Goal: Check status

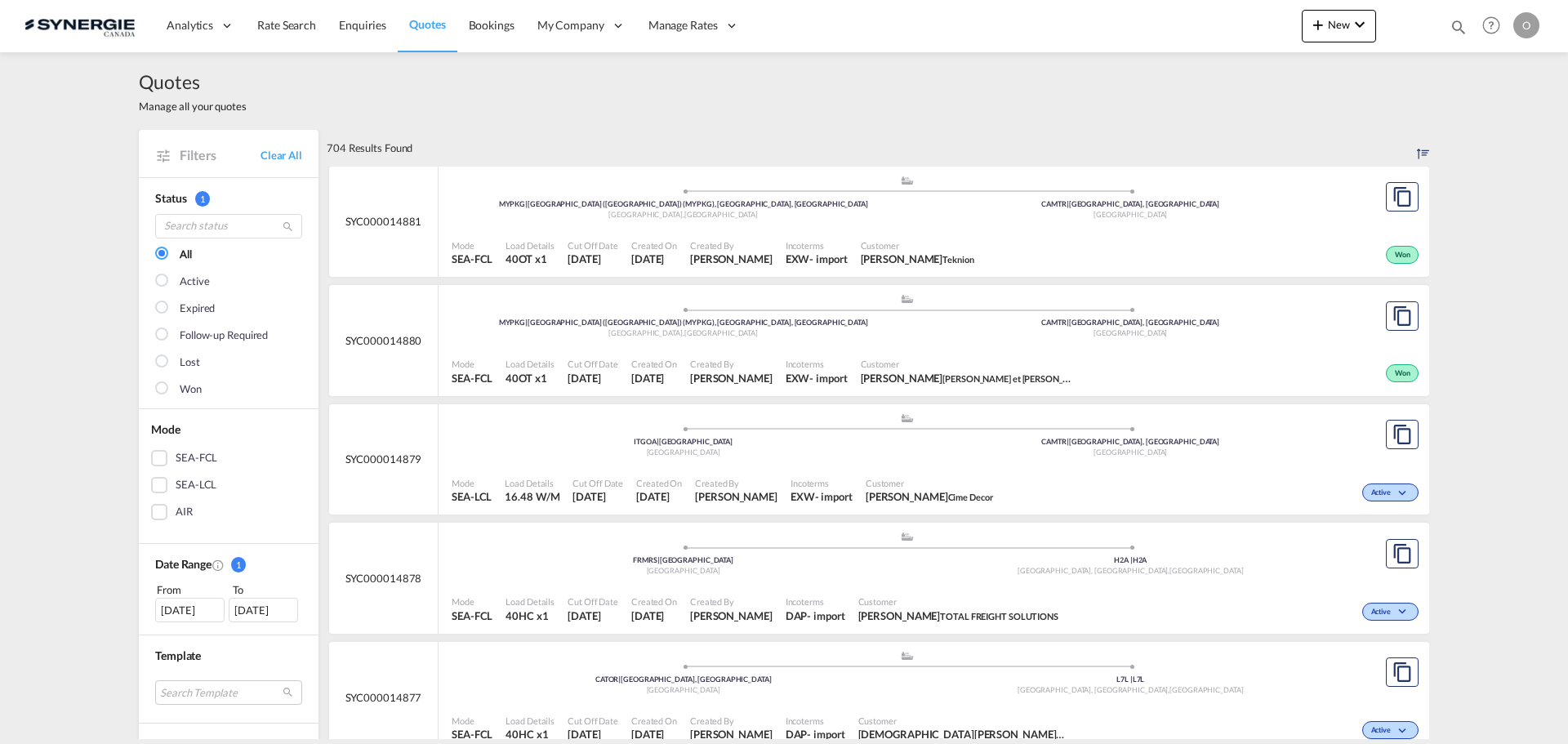
click at [1461, 23] on md-icon "icon-magnify" at bounding box center [1458, 27] width 18 height 18
click at [1200, 27] on select "Bookings Quotes Enquiries" at bounding box center [1198, 27] width 78 height 30
select select "Quotes"
click at [1159, 12] on select "Bookings Quotes Enquiries" at bounding box center [1198, 27] width 78 height 30
click at [1268, 26] on input at bounding box center [1336, 26] width 203 height 29
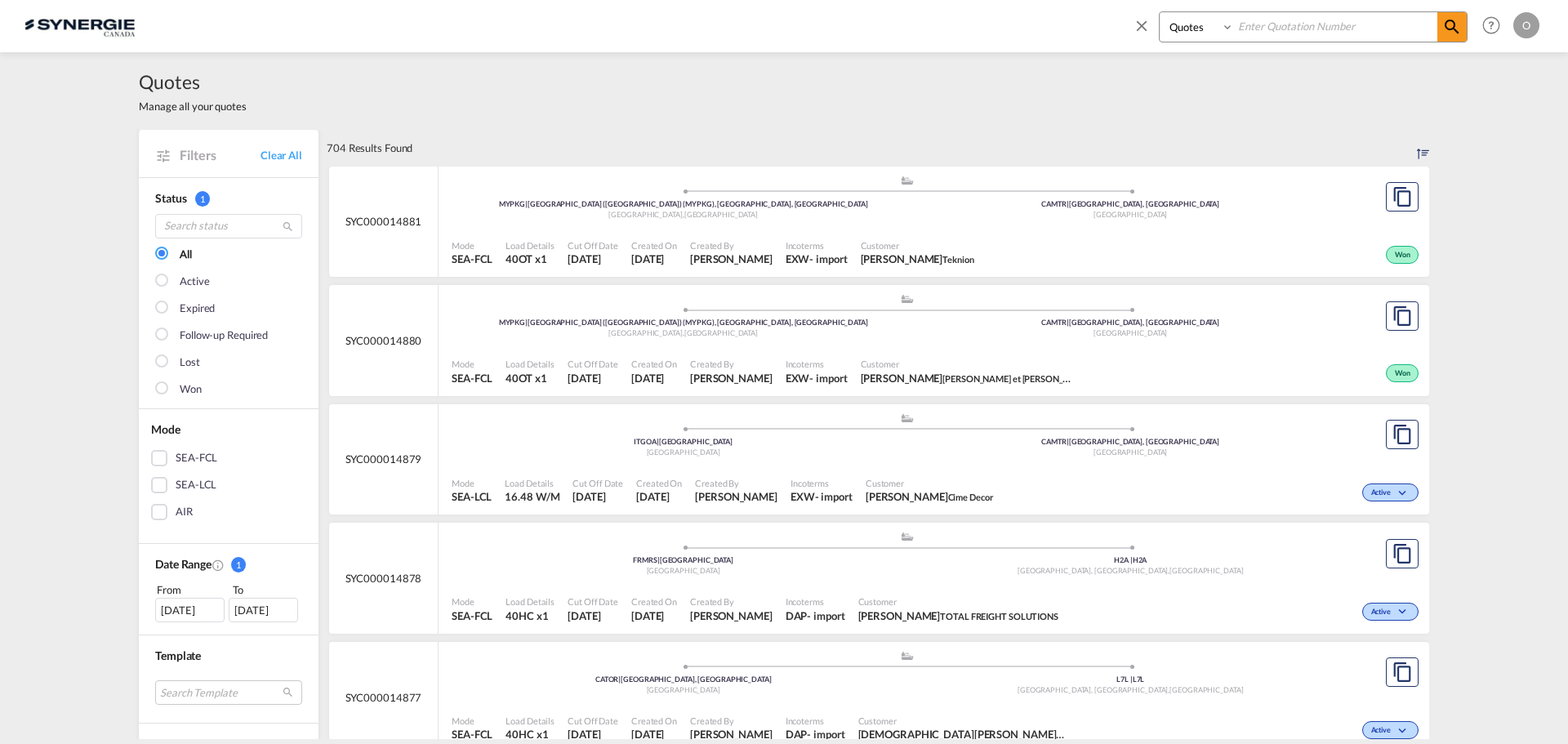
paste input "SYC000014000"
type input "SYC000014000"
click at [1451, 23] on md-icon "icon-magnify" at bounding box center [1451, 27] width 20 height 20
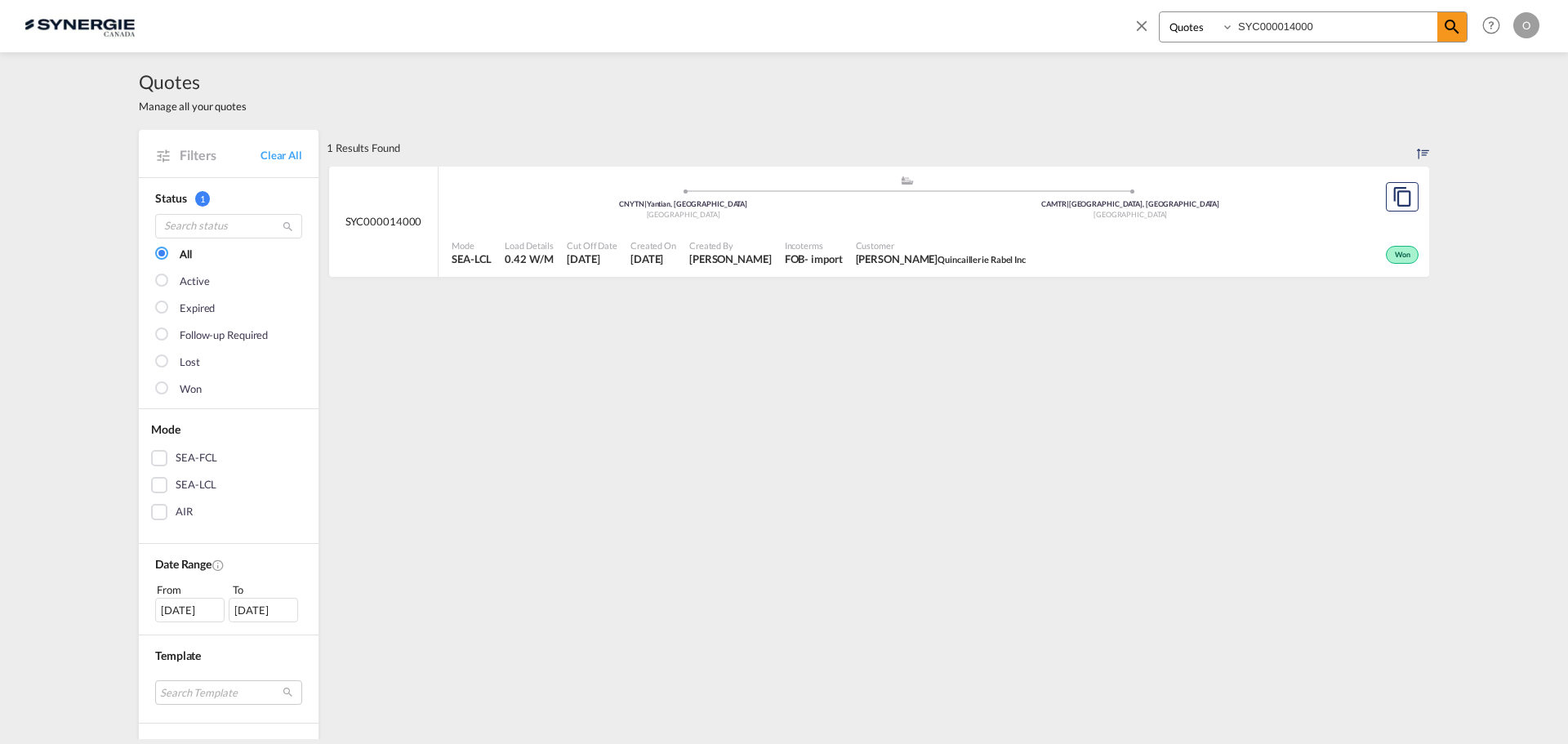
click at [683, 250] on div "Created On [DATE]" at bounding box center [653, 253] width 59 height 41
click at [766, 354] on div "1 Results Found .a{fill:#e6e6e6;}.b{fill:#cecece;}.c{fill:#2f2e41;}.d{fill:#a06…" at bounding box center [877, 696] width 1102 height 1133
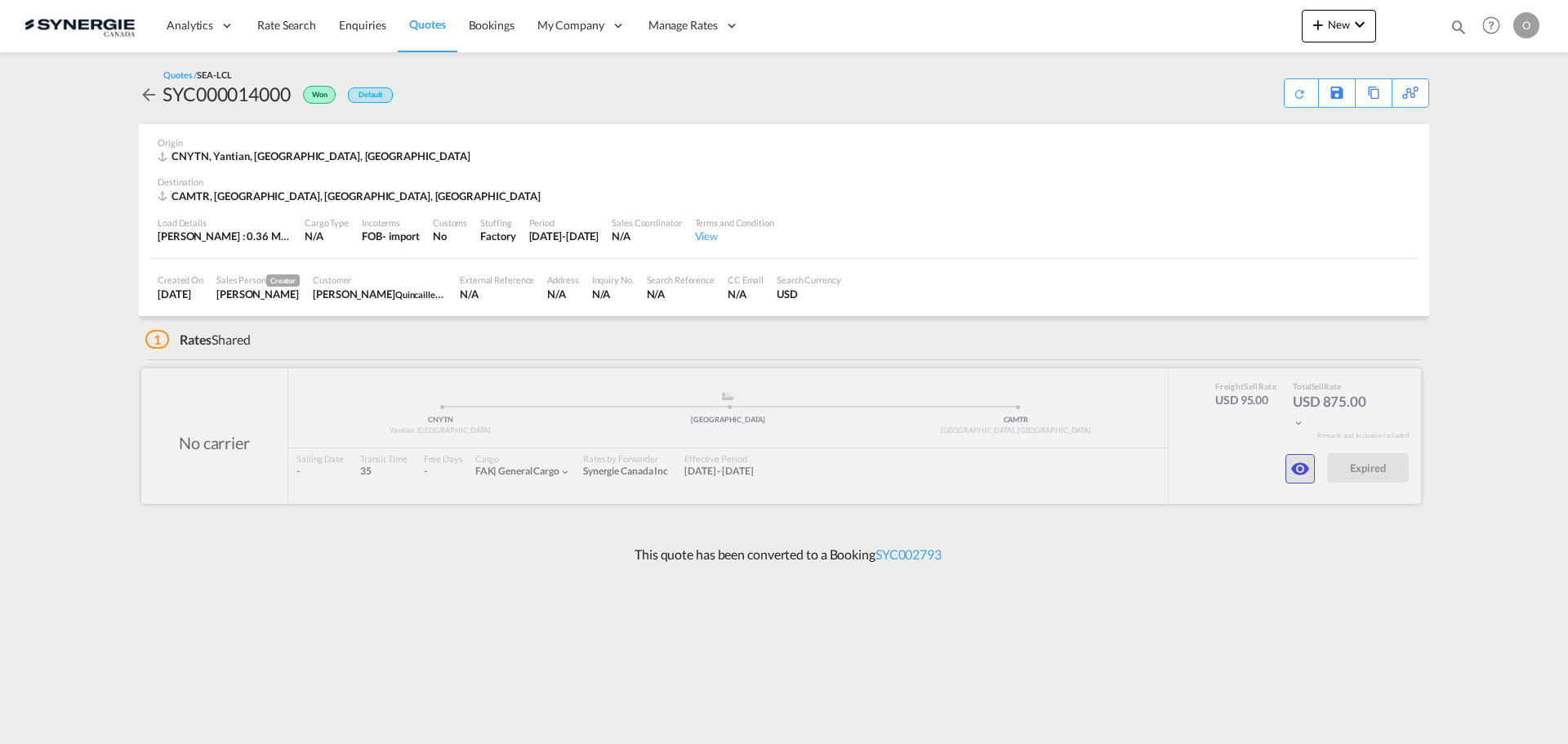
click at [1302, 459] on md-icon "icon-eye" at bounding box center [1300, 468] width 20 height 20
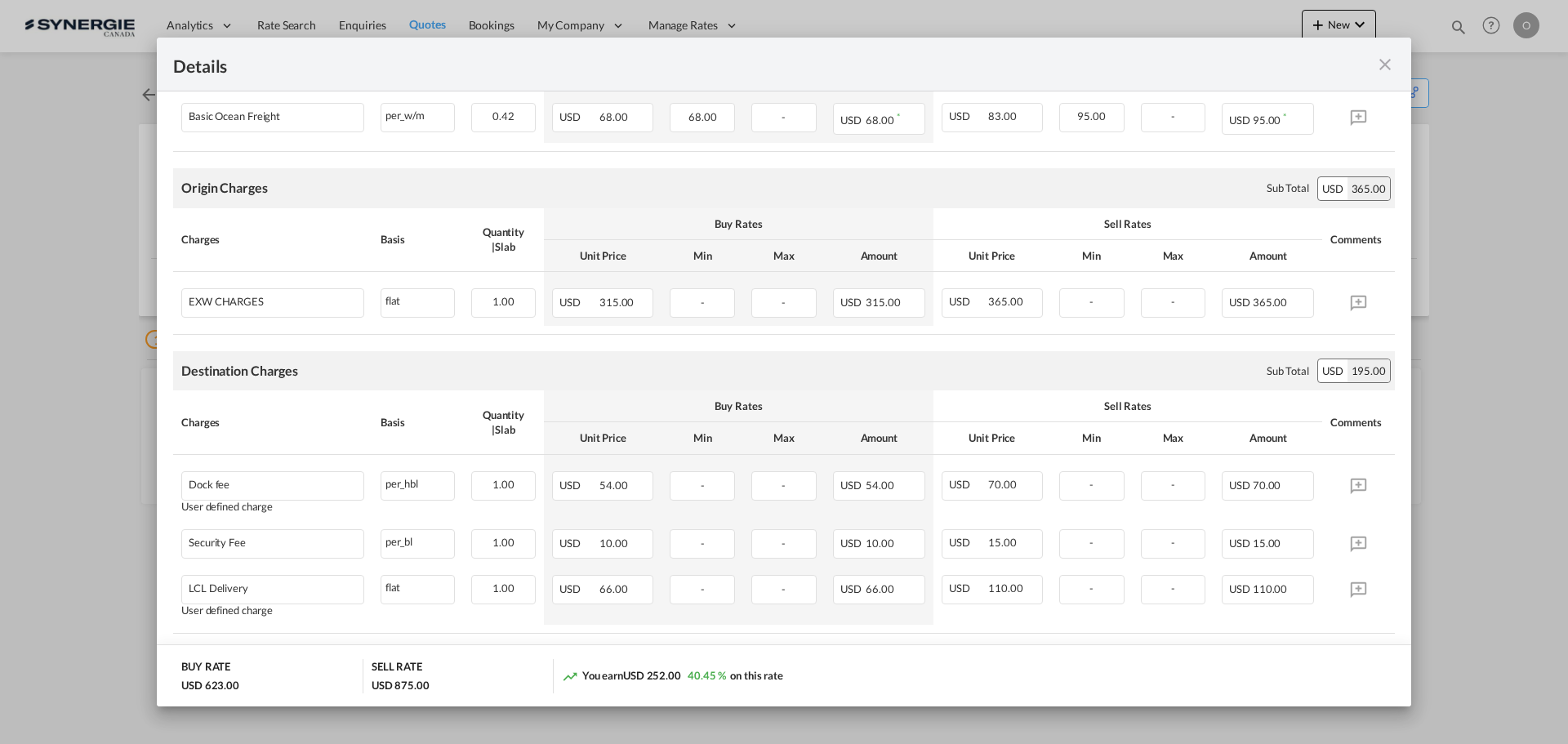
scroll to position [163, 0]
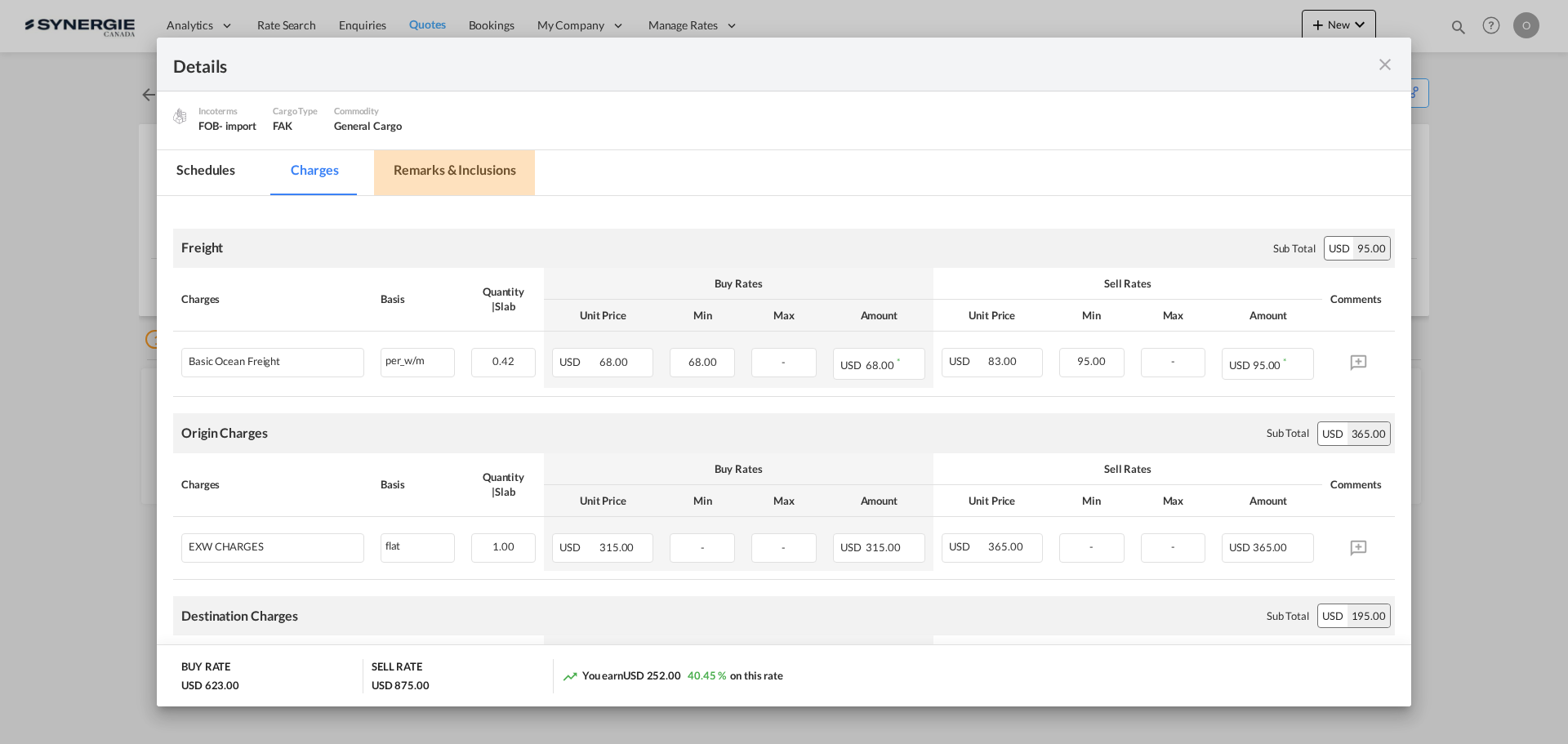
click at [463, 171] on md-tab-item "Remarks & Inclusions" at bounding box center [455, 172] width 161 height 45
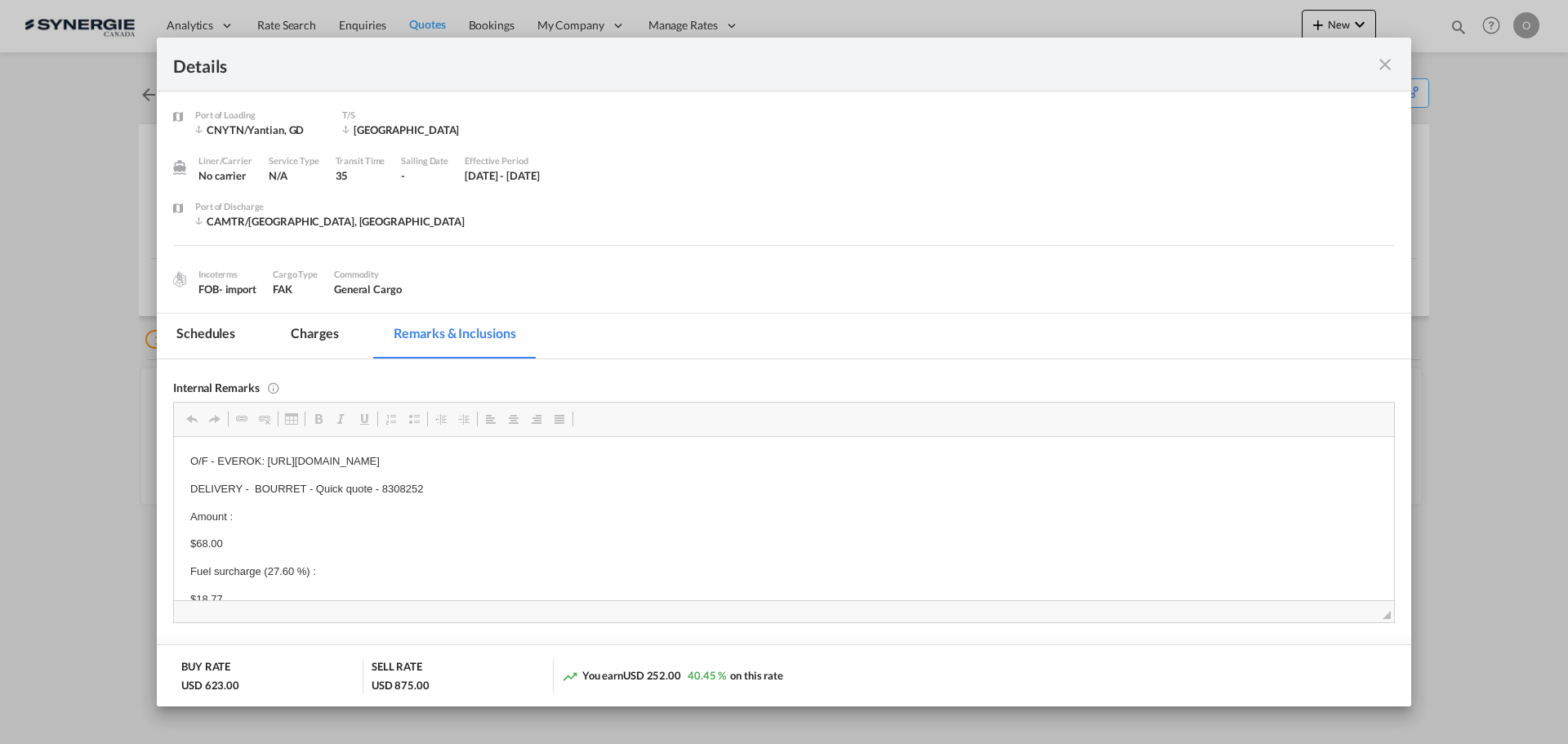
scroll to position [16, 0]
drag, startPoint x: 432, startPoint y: 491, endPoint x: 409, endPoint y: 491, distance: 23.0
drag, startPoint x: 429, startPoint y: 471, endPoint x: 254, endPoint y: 461, distance: 175.3
click at [254, 461] on body "O/F - EVEROK: https://app.frontapp.com/open/cnv_q5bmqrz?key=T9ORmWItDTKD33ZTLuK…" at bounding box center [784, 747] width 1187 height 623
copy p "BOURRET - Quick quote - 8308252"
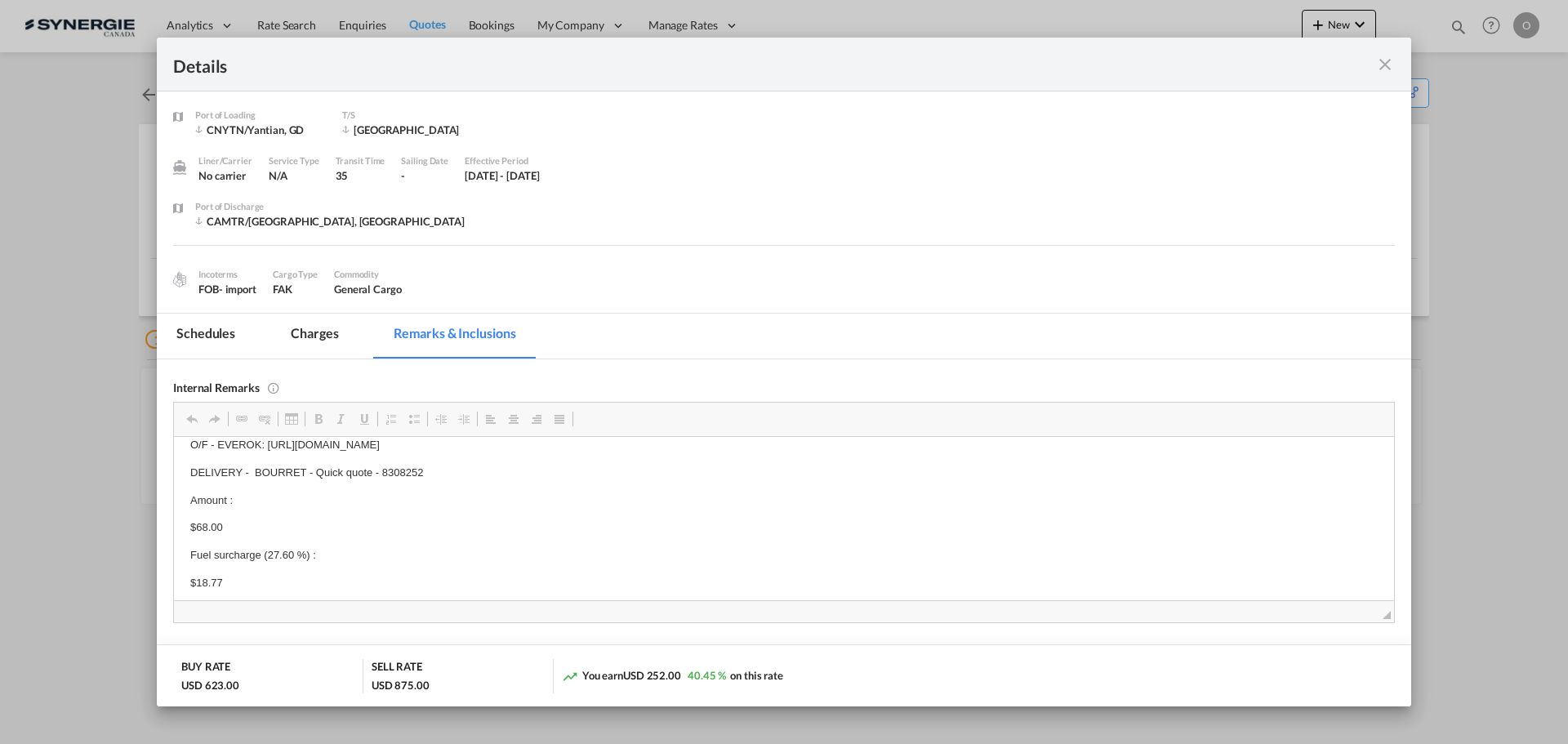
click at [1383, 64] on md-icon "icon-close fg-AAA8AD m-0 cursor" at bounding box center [1385, 65] width 20 height 20
